Goal: Obtain resource: Download file/media

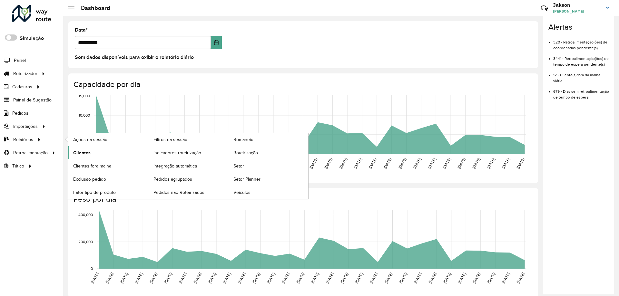
click at [86, 153] on span "Clientes" at bounding box center [81, 153] width 17 height 7
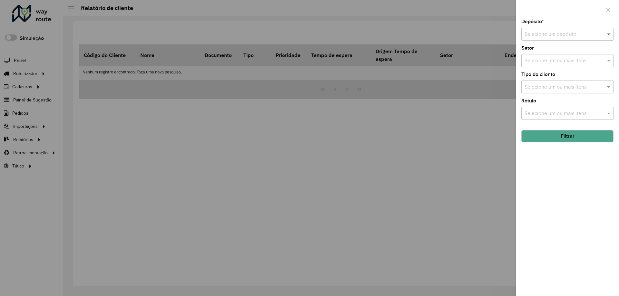
click at [613, 33] on span at bounding box center [609, 34] width 8 height 8
click at [578, 54] on div "Bebidas Nuernberg" at bounding box center [568, 52] width 92 height 11
click at [575, 137] on button "Filtrar" at bounding box center [567, 136] width 92 height 12
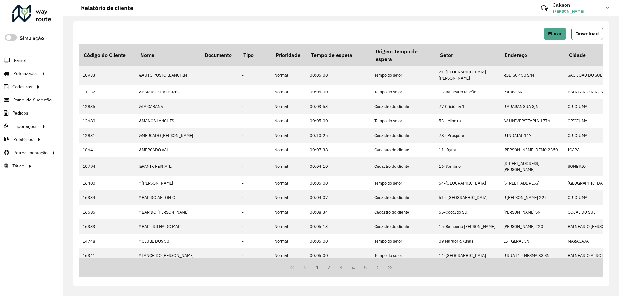
click at [587, 35] on span "Download" at bounding box center [586, 33] width 23 height 5
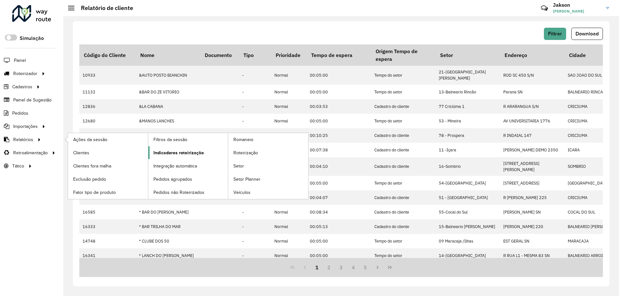
click at [173, 154] on span "Indicadores roteirização" at bounding box center [178, 153] width 50 height 7
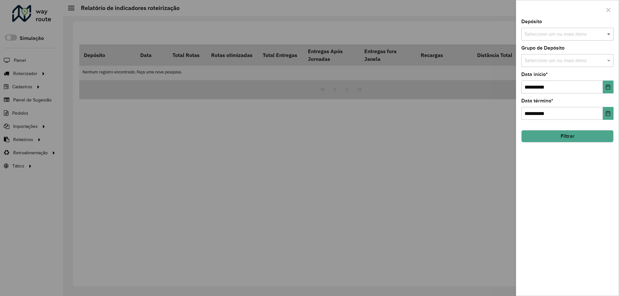
click at [610, 30] on span at bounding box center [609, 34] width 8 height 8
click at [571, 66] on div "Bebidas Nuernberg" at bounding box center [568, 66] width 92 height 11
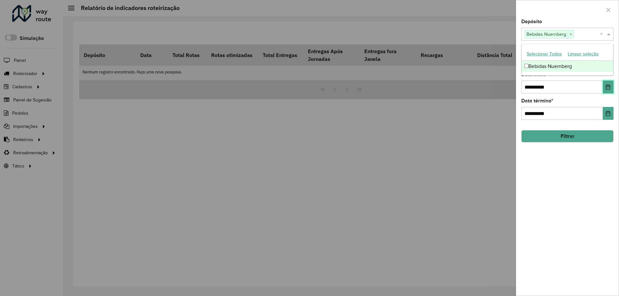
click at [609, 88] on icon "Choose Date" at bounding box center [607, 86] width 5 height 5
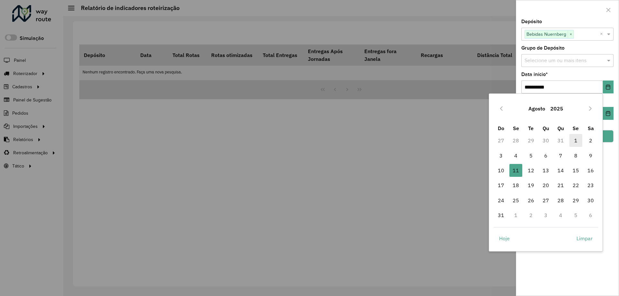
click at [575, 140] on span "1" at bounding box center [575, 140] width 13 height 13
type input "**********"
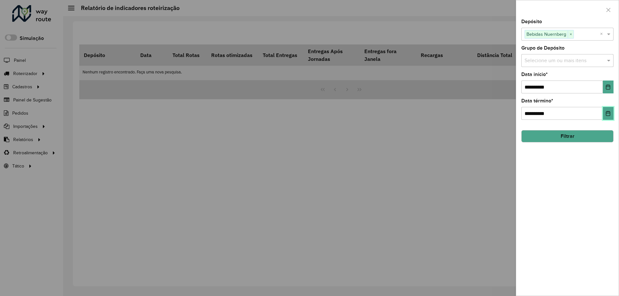
click at [609, 112] on icon "Choose Date" at bounding box center [607, 113] width 5 height 5
click at [609, 161] on div "**********" at bounding box center [567, 157] width 102 height 277
click at [570, 136] on button "Filtrar" at bounding box center [567, 136] width 92 height 12
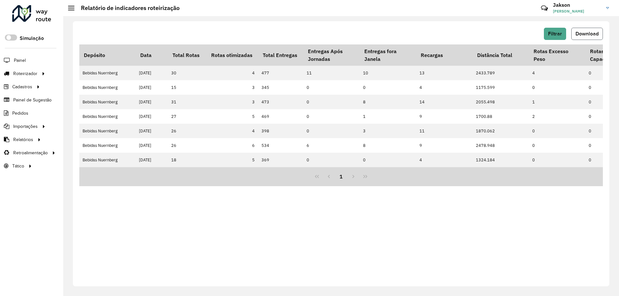
click at [597, 32] on span "Download" at bounding box center [586, 33] width 23 height 5
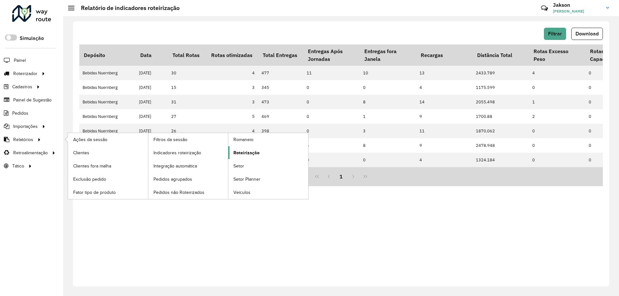
click at [249, 155] on span "Roteirização" at bounding box center [246, 153] width 26 height 7
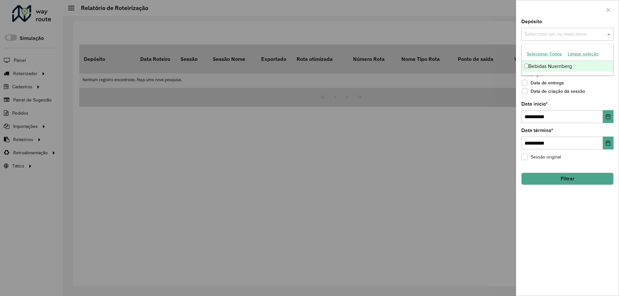
click at [612, 35] on span at bounding box center [609, 34] width 8 height 8
click at [579, 67] on div "Bebidas Nuernberg" at bounding box center [568, 66] width 92 height 11
click at [606, 121] on button "Choose Date" at bounding box center [608, 116] width 11 height 13
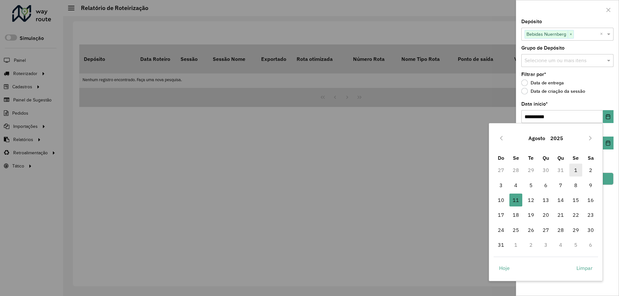
click at [574, 171] on span "1" at bounding box center [575, 170] width 13 height 13
type input "**********"
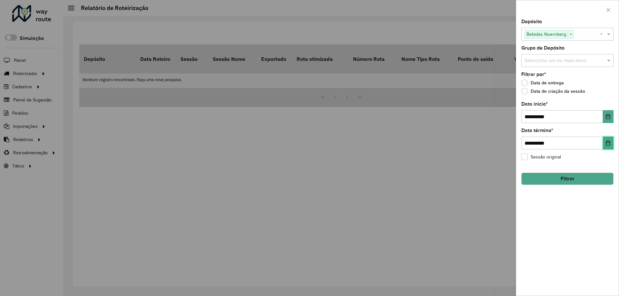
click at [607, 144] on icon "Choose Date" at bounding box center [607, 143] width 5 height 5
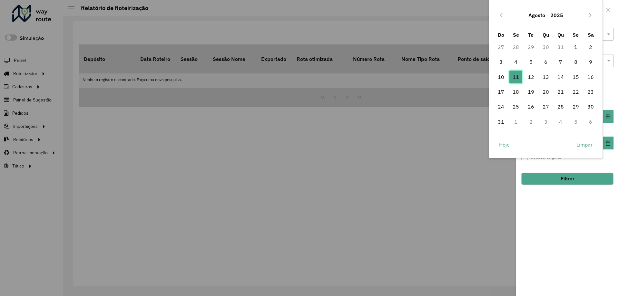
click at [511, 76] on span "11" at bounding box center [515, 77] width 13 height 13
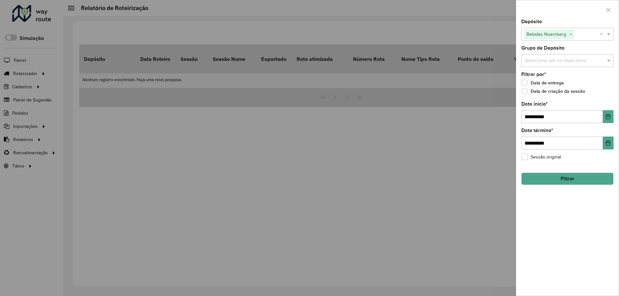
click at [576, 179] on button "Filtrar" at bounding box center [567, 179] width 92 height 12
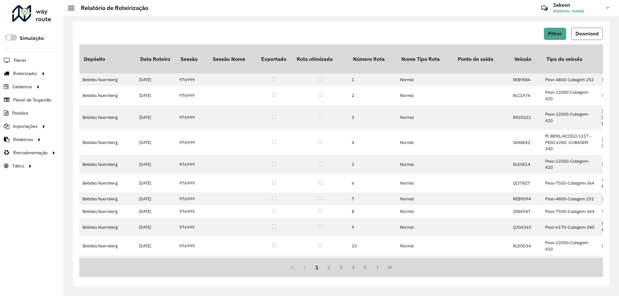
click at [584, 33] on span "Download" at bounding box center [586, 33] width 23 height 5
click at [24, 113] on span "Pedidos" at bounding box center [20, 113] width 17 height 7
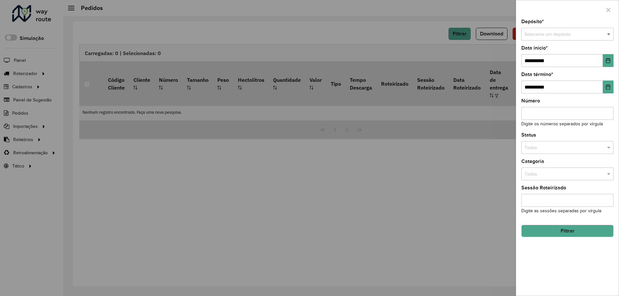
click at [610, 31] on div "Selecione um depósito" at bounding box center [567, 34] width 92 height 13
click at [575, 53] on div "Bebidas Nuernberg" at bounding box center [568, 52] width 92 height 10
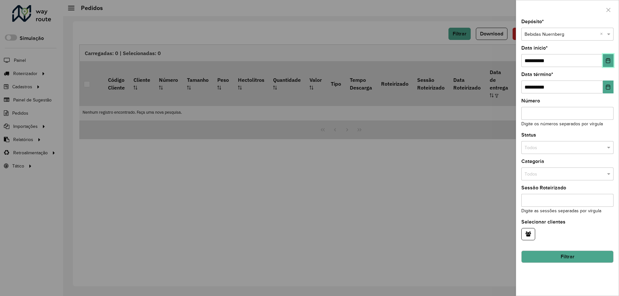
click at [609, 60] on icon "Choose Date" at bounding box center [607, 60] width 5 height 5
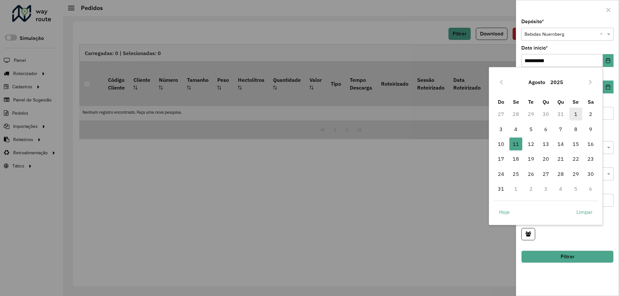
click at [576, 113] on span "1" at bounding box center [575, 114] width 13 height 13
type input "**********"
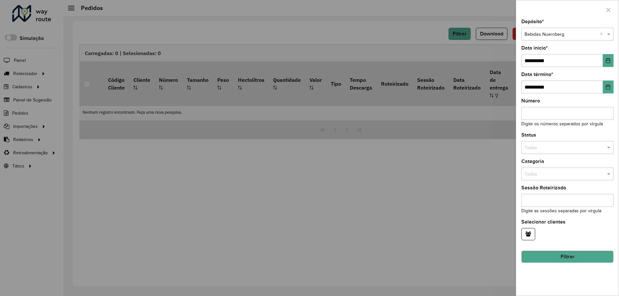
click at [577, 260] on button "Filtrar" at bounding box center [567, 257] width 92 height 12
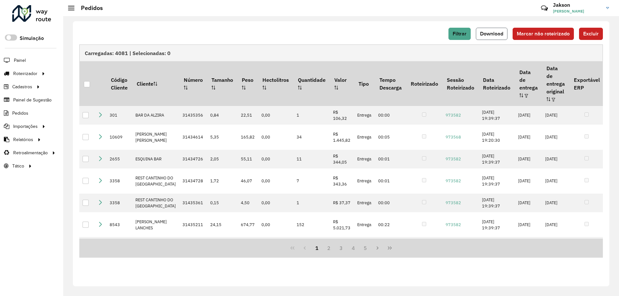
click at [489, 36] on button "Download" at bounding box center [492, 34] width 32 height 12
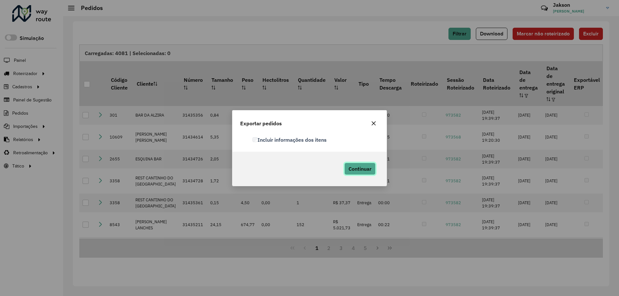
click at [368, 170] on span "Continuar" at bounding box center [359, 169] width 23 height 6
